Goal: Use online tool/utility

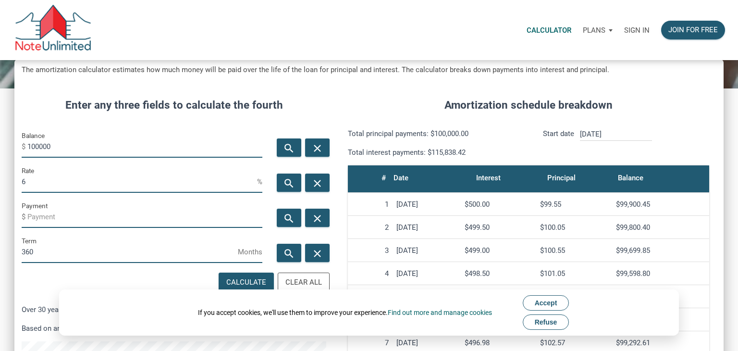
scroll to position [93, 0]
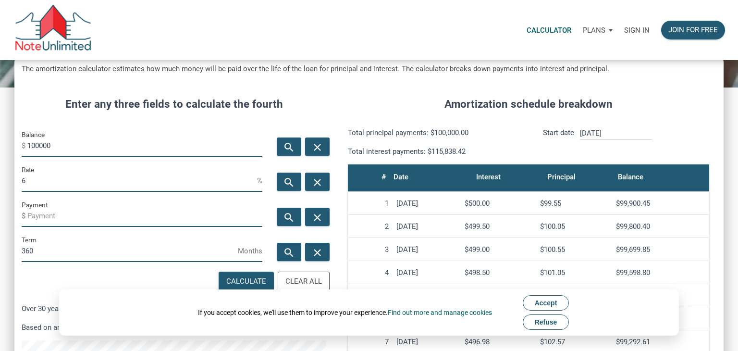
drag, startPoint x: 70, startPoint y: 147, endPoint x: 14, endPoint y: 134, distance: 57.6
click at [14, 134] on div "Balance $ 100000" at bounding box center [141, 146] width 255 height 35
type input "320000"
click at [59, 185] on input "6" at bounding box center [139, 181] width 235 height 22
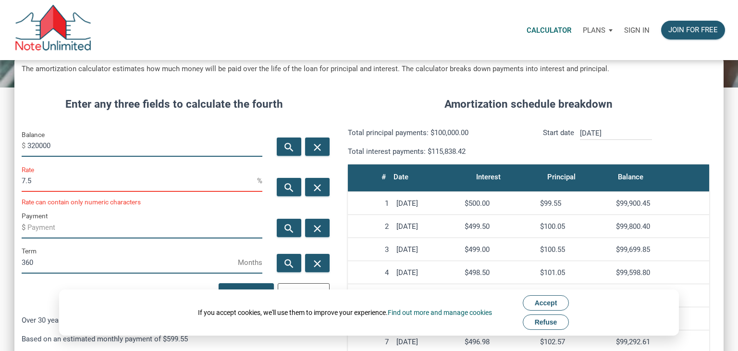
scroll to position [479976, 479743]
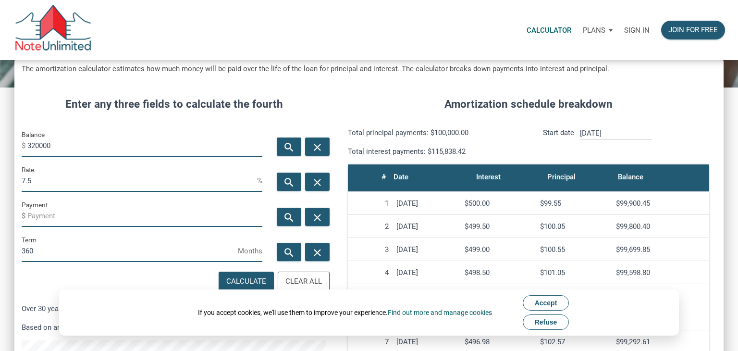
type input "7.5"
drag, startPoint x: 106, startPoint y: 241, endPoint x: 0, endPoint y: 244, distance: 105.7
click at [0, 244] on div "CALCULATOR The amortization calculator estimates how much money will be paid ov…" at bounding box center [369, 250] width 738 height 567
type input "240"
click at [294, 211] on icon "search" at bounding box center [289, 217] width 12 height 12
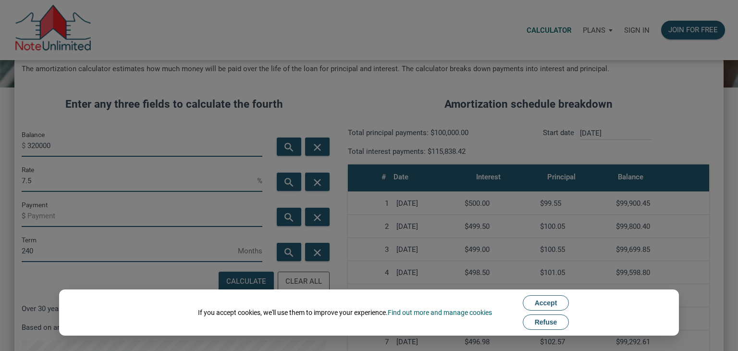
type input "[PERSON_NAME][EMAIL_ADDRESS][DOMAIN_NAME]"
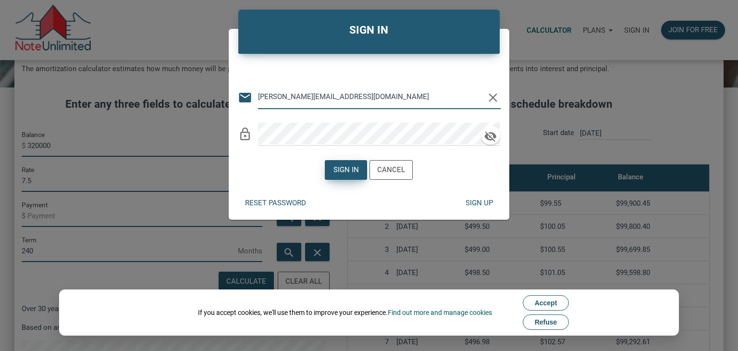
click at [343, 165] on div "Sign in" at bounding box center [345, 169] width 25 height 11
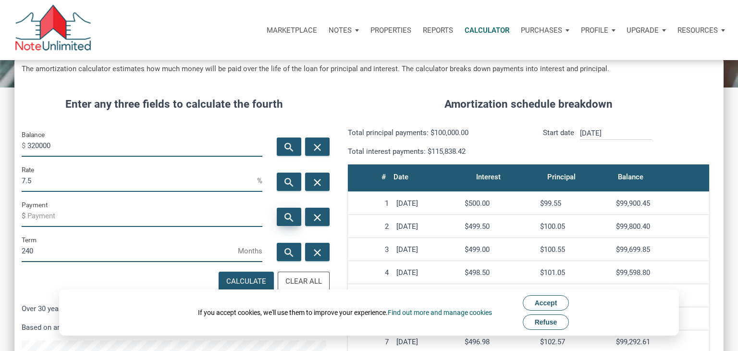
click at [294, 217] on icon "search" at bounding box center [289, 217] width 12 height 12
type input "-2577.9"
